Goal: Transaction & Acquisition: Purchase product/service

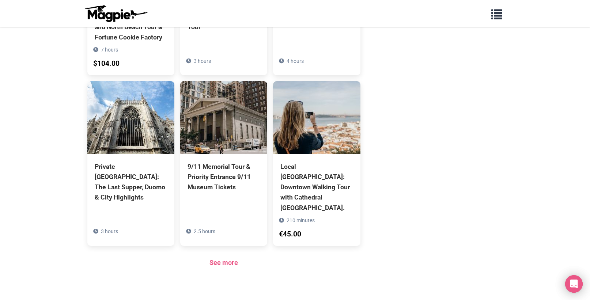
scroll to position [539, 0]
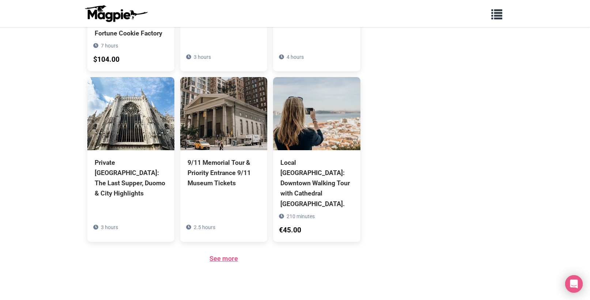
click at [231, 255] on link "See more" at bounding box center [224, 259] width 29 height 8
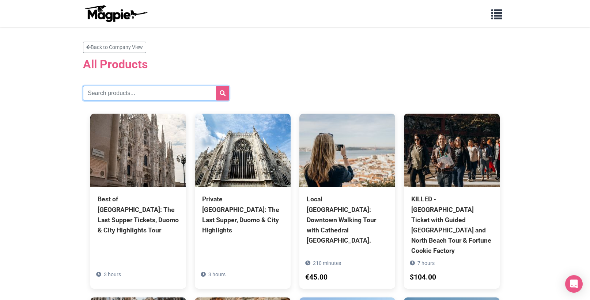
click at [112, 95] on input "text" at bounding box center [156, 93] width 146 height 15
type input "catacombs"
click at [221, 93] on icon "submit" at bounding box center [223, 93] width 6 height 6
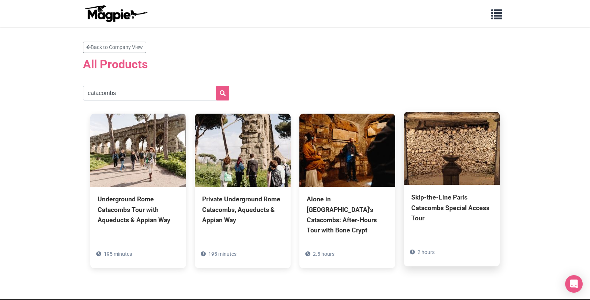
click at [447, 202] on div "Skip-the-Line Paris Catacombs Special Access Tour" at bounding box center [451, 207] width 81 height 31
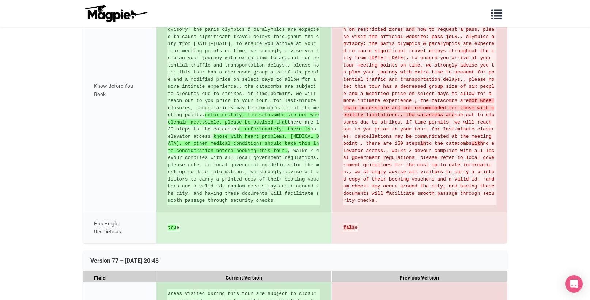
scroll to position [5345, 0]
